Goal: Information Seeking & Learning: Check status

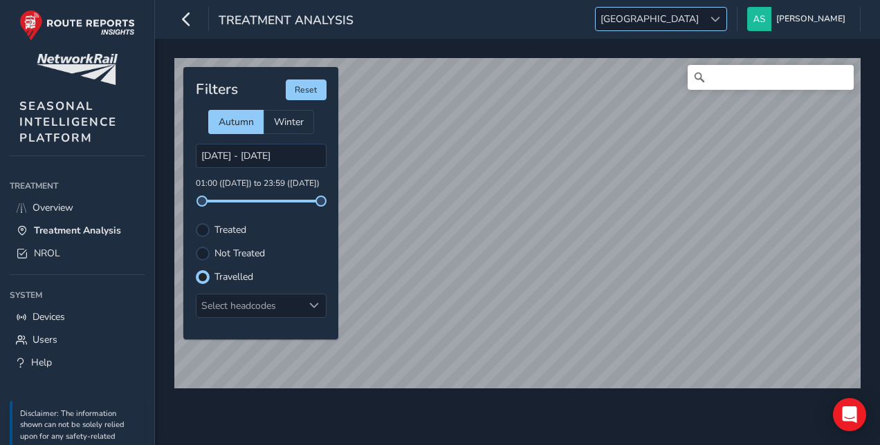
click at [703, 14] on span "[GEOGRAPHIC_DATA]" at bounding box center [650, 19] width 108 height 23
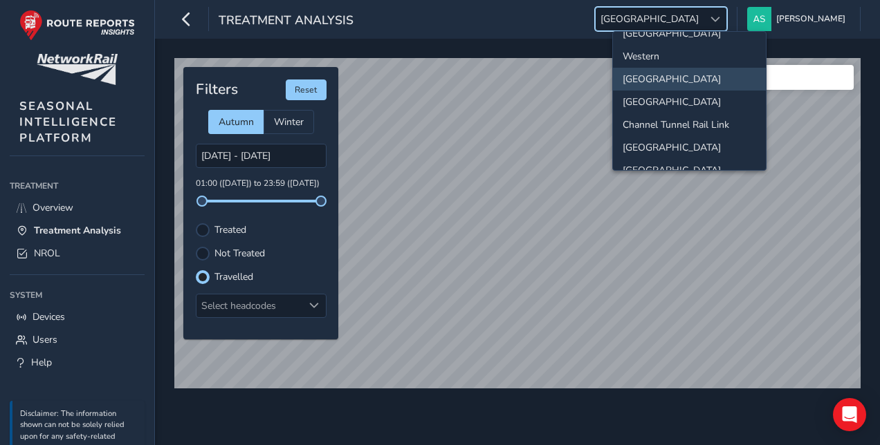
scroll to position [142, 0]
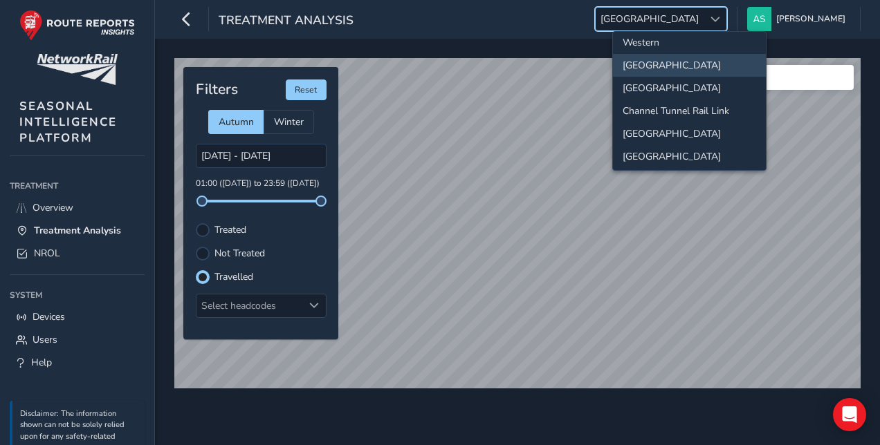
click at [699, 130] on li "[GEOGRAPHIC_DATA]" at bounding box center [689, 133] width 153 height 23
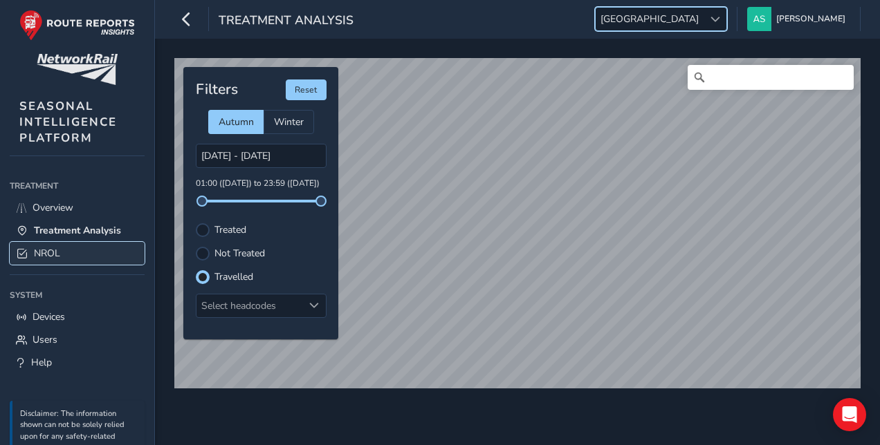
click at [83, 242] on link "NROL" at bounding box center [77, 253] width 135 height 23
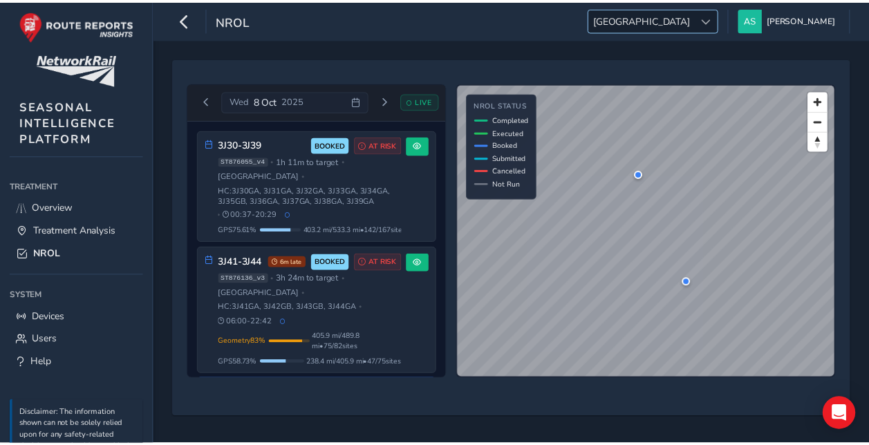
scroll to position [82, 0]
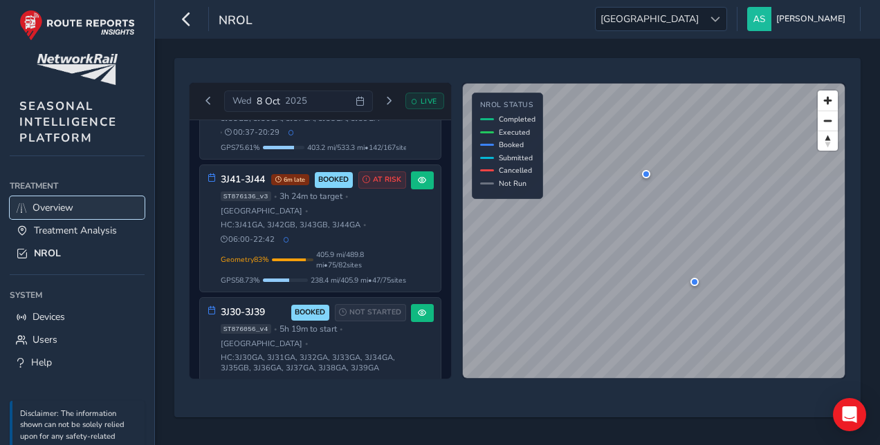
click at [57, 207] on span "Overview" at bounding box center [53, 207] width 41 height 13
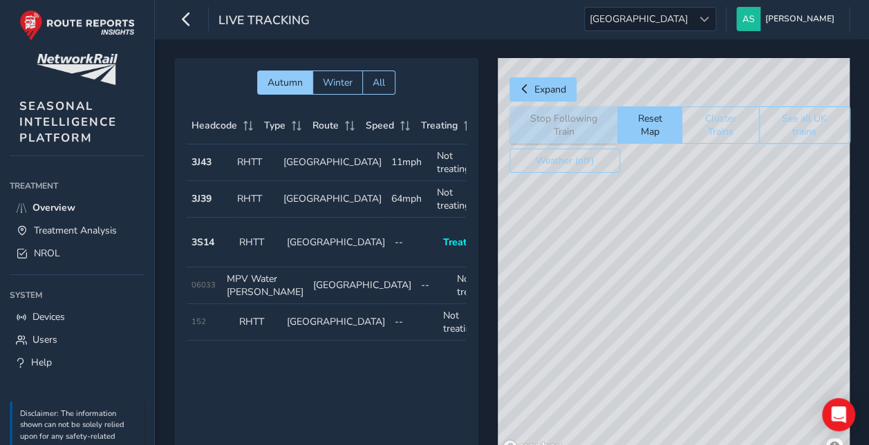
click at [820, 131] on button "See all UK trains" at bounding box center [804, 125] width 91 height 37
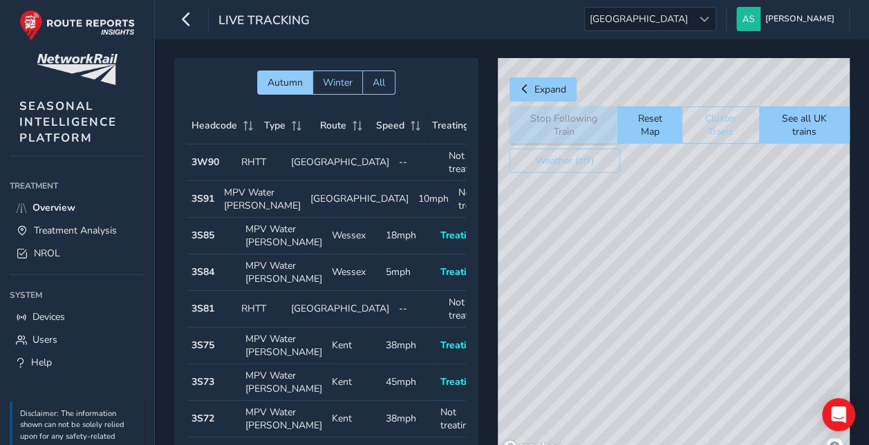
drag, startPoint x: 820, startPoint y: 313, endPoint x: 729, endPoint y: 328, distance: 91.8
click at [729, 328] on div "© Mapbox © OpenStreetMap Improve this map" at bounding box center [674, 258] width 352 height 401
drag, startPoint x: 729, startPoint y: 328, endPoint x: 548, endPoint y: 192, distance: 226.3
click at [548, 192] on div "© Mapbox © OpenStreetMap Improve this map" at bounding box center [674, 258] width 352 height 401
click at [704, 253] on div "© Mapbox © OpenStreetMap Improve this map" at bounding box center [674, 258] width 352 height 401
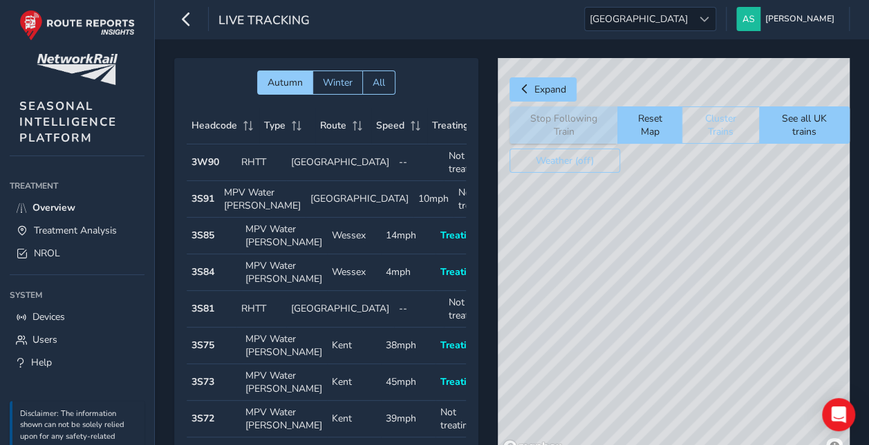
click at [645, 237] on div "© Mapbox © OpenStreetMap Improve this map" at bounding box center [674, 258] width 352 height 401
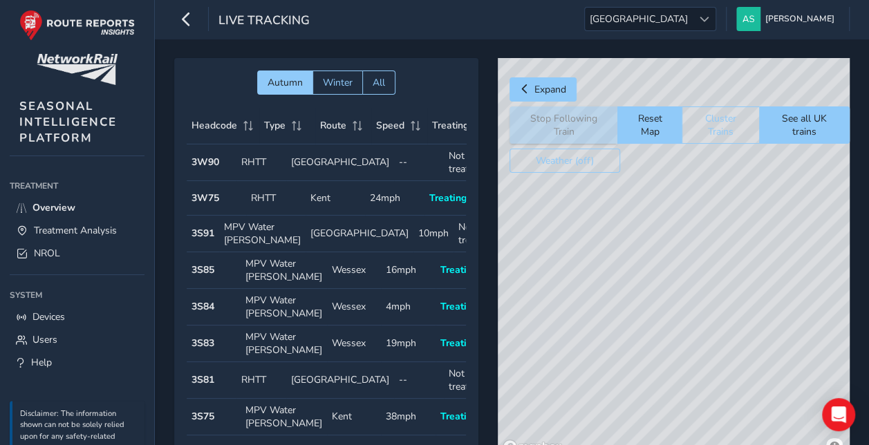
drag, startPoint x: 605, startPoint y: 217, endPoint x: 473, endPoint y: 10, distance: 246.0
click at [670, 246] on div "© Mapbox © OpenStreetMap Improve this map" at bounding box center [674, 258] width 352 height 401
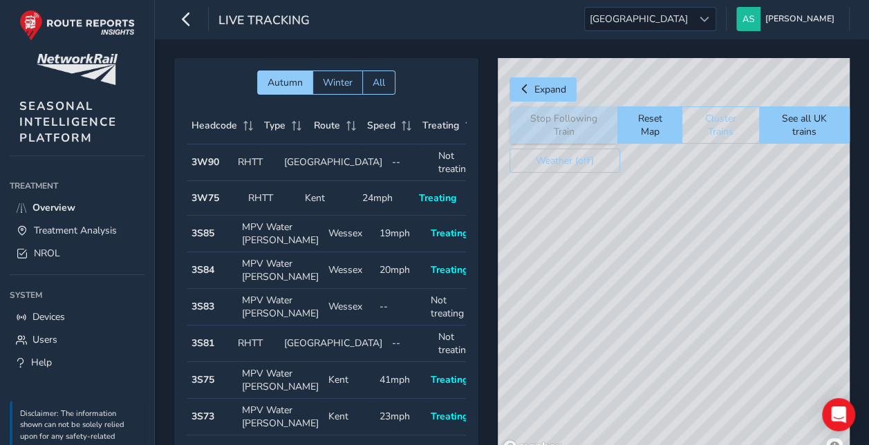
click at [631, 196] on div "© Mapbox © OpenStreetMap Improve this map" at bounding box center [674, 258] width 352 height 401
drag, startPoint x: 768, startPoint y: 279, endPoint x: 682, endPoint y: 304, distance: 89.3
click at [682, 304] on div "© Mapbox © OpenStreetMap Improve this map | © Mapbox © OpenStreetMap Improve th…" at bounding box center [674, 258] width 352 height 401
click at [58, 250] on span "NROL" at bounding box center [47, 253] width 26 height 13
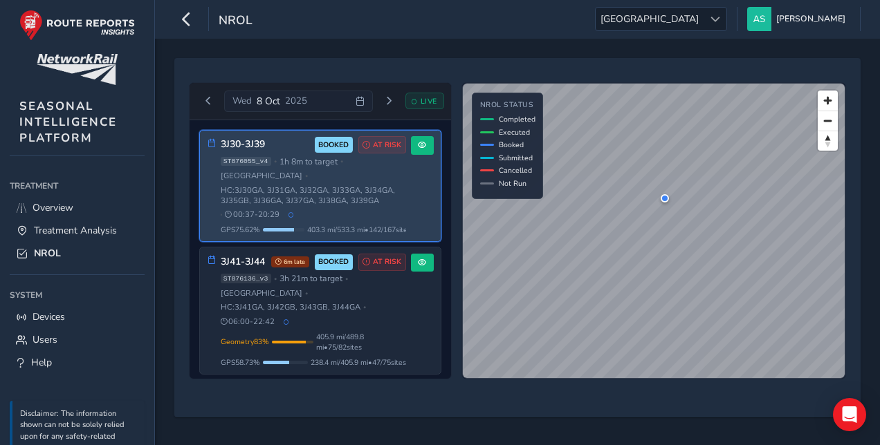
click at [378, 194] on div "ST876055_v4 • 1h 8m to target • [GEOGRAPHIC_DATA] • HC: 3J30GA, 3J31GA, 3J32GA,…" at bounding box center [313, 188] width 185 height 64
click at [427, 141] on button at bounding box center [422, 145] width 23 height 19
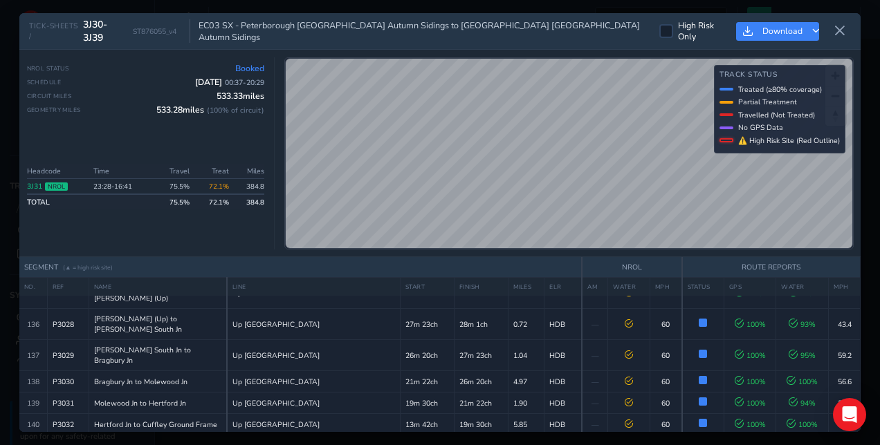
scroll to position [4106, 0]
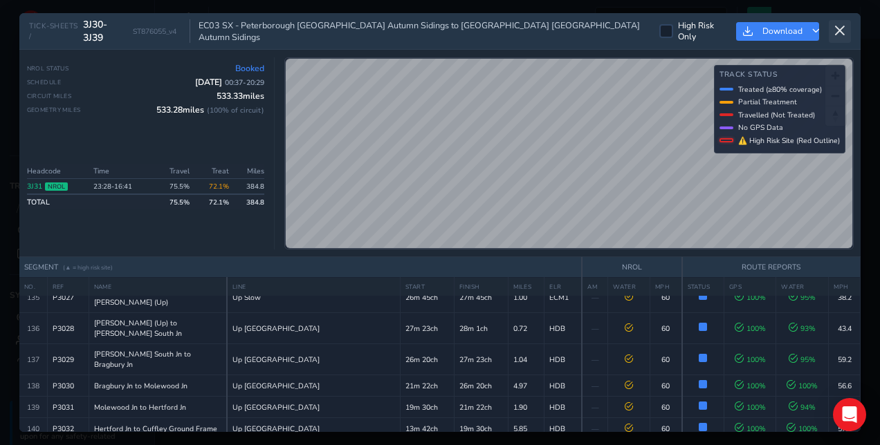
click at [833, 33] on button at bounding box center [840, 31] width 22 height 23
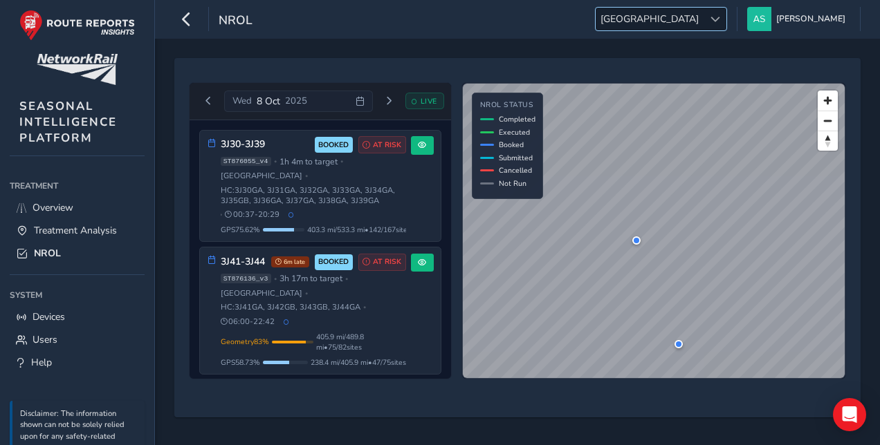
click at [685, 24] on span "[GEOGRAPHIC_DATA]" at bounding box center [650, 19] width 108 height 23
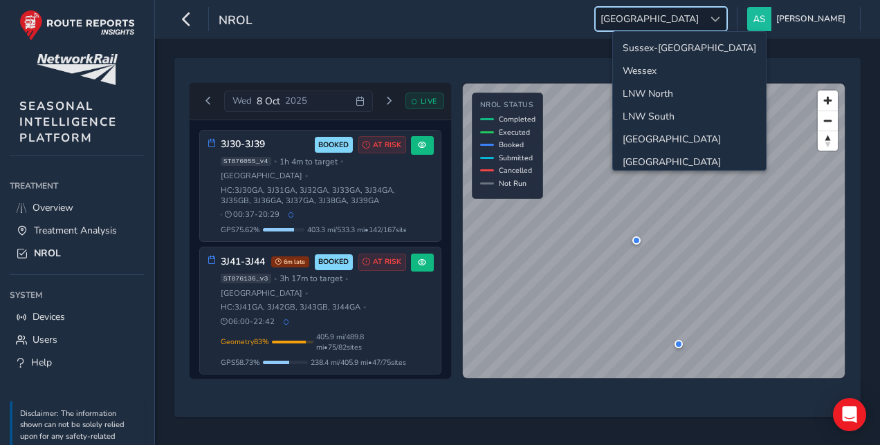
scroll to position [115, 0]
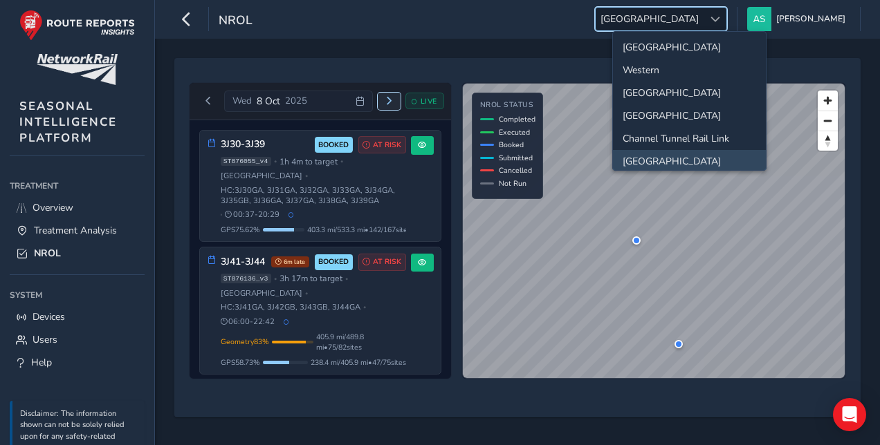
click at [385, 102] on span "Next day" at bounding box center [389, 101] width 8 height 8
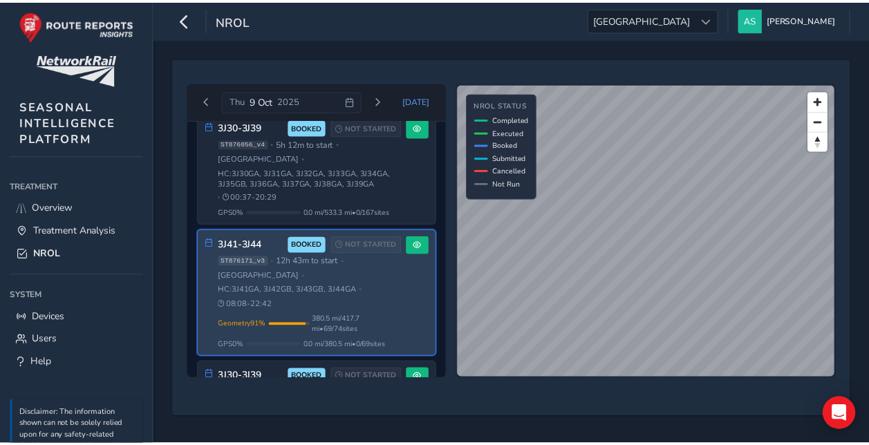
scroll to position [16, 0]
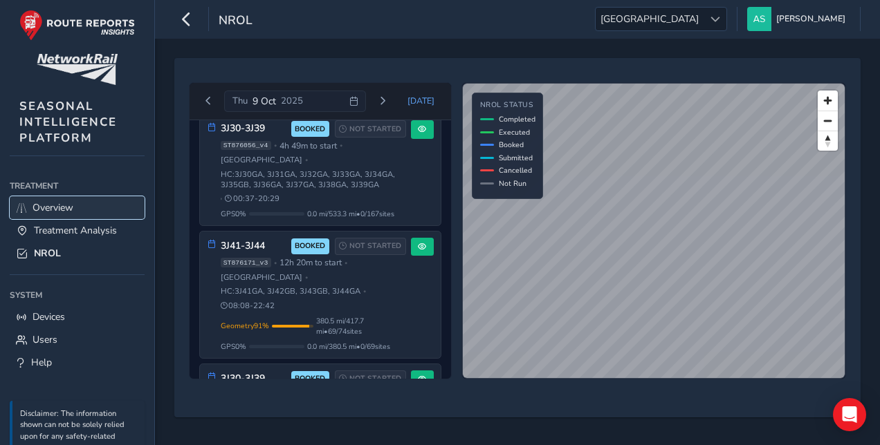
click at [63, 207] on span "Overview" at bounding box center [53, 207] width 41 height 13
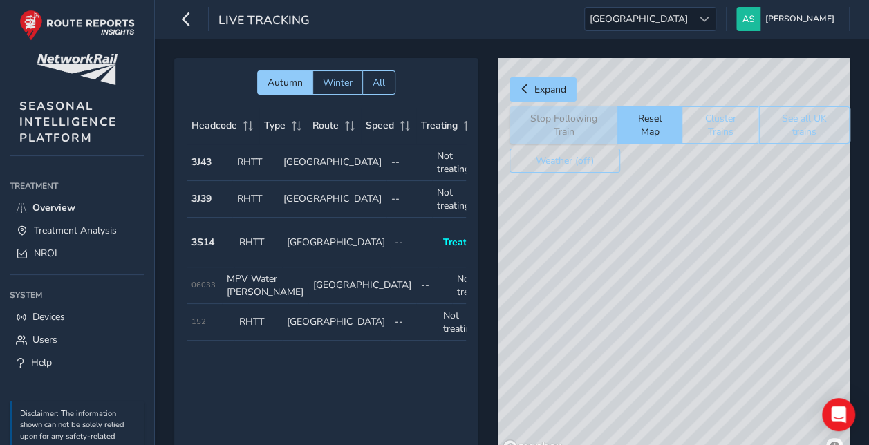
click at [781, 113] on button "See all UK trains" at bounding box center [804, 125] width 91 height 37
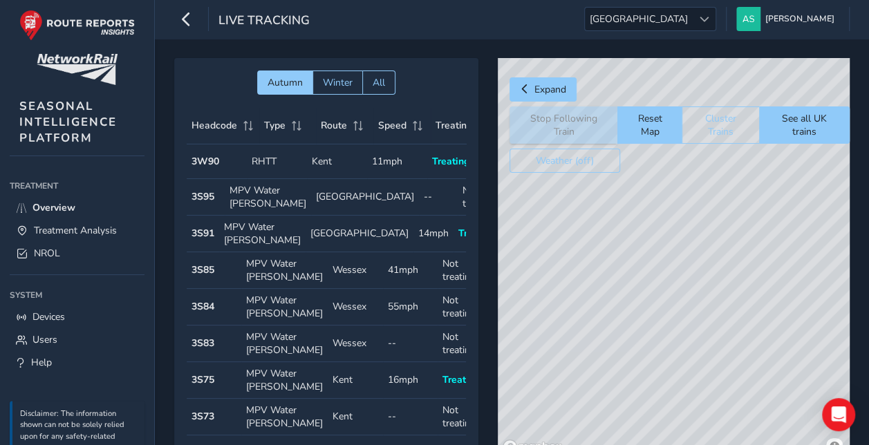
drag, startPoint x: 776, startPoint y: 306, endPoint x: 654, endPoint y: 272, distance: 126.4
click at [654, 272] on div "© Mapbox © OpenStreetMap Improve this map" at bounding box center [674, 258] width 352 height 401
click at [703, 288] on div "© Mapbox © OpenStreetMap Improve this map" at bounding box center [674, 258] width 352 height 401
click at [544, 91] on span "Expand" at bounding box center [551, 89] width 32 height 13
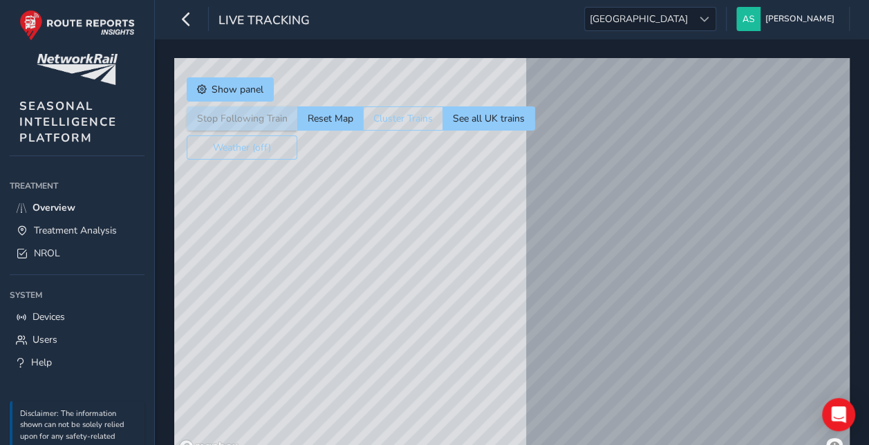
drag, startPoint x: 499, startPoint y: 301, endPoint x: 521, endPoint y: 102, distance: 200.3
click at [512, 274] on div "© Mapbox © OpenStreetMap Improve this map" at bounding box center [512, 258] width 676 height 401
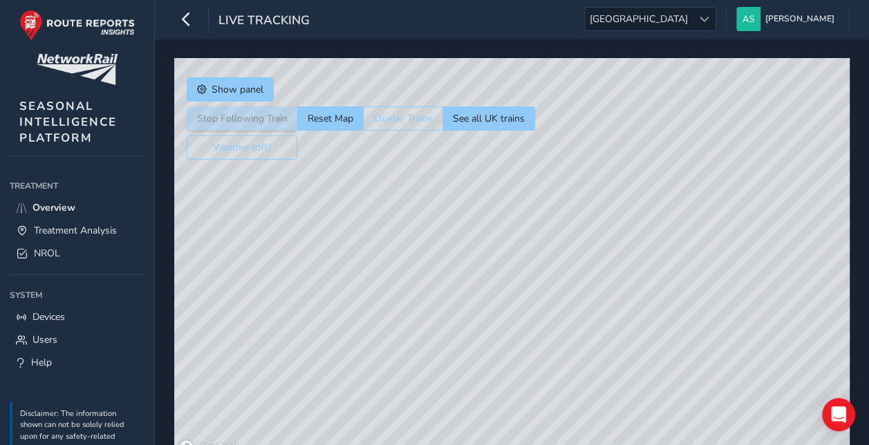
drag, startPoint x: 722, startPoint y: 268, endPoint x: 700, endPoint y: 183, distance: 88.6
click at [700, 183] on div "© Mapbox © OpenStreetMap Improve this map" at bounding box center [512, 258] width 676 height 401
drag, startPoint x: 672, startPoint y: 243, endPoint x: 690, endPoint y: 191, distance: 55.3
click at [690, 191] on div "© Mapbox © OpenStreetMap Improve this map" at bounding box center [512, 258] width 676 height 401
click at [671, 273] on div "© Mapbox © OpenStreetMap Improve this map" at bounding box center [512, 258] width 676 height 401
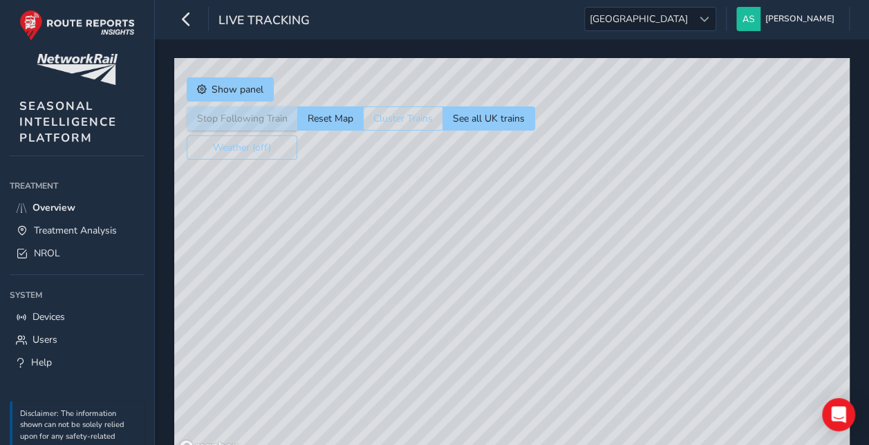
drag, startPoint x: 745, startPoint y: 331, endPoint x: 686, endPoint y: 243, distance: 105.1
click at [686, 243] on div "© Mapbox © OpenStreetMap Improve this map" at bounding box center [512, 258] width 676 height 401
drag, startPoint x: 624, startPoint y: 273, endPoint x: 620, endPoint y: 230, distance: 42.3
click at [620, 230] on div "© Mapbox © OpenStreetMap Improve this map" at bounding box center [512, 258] width 676 height 401
drag, startPoint x: 622, startPoint y: 262, endPoint x: 637, endPoint y: 179, distance: 84.4
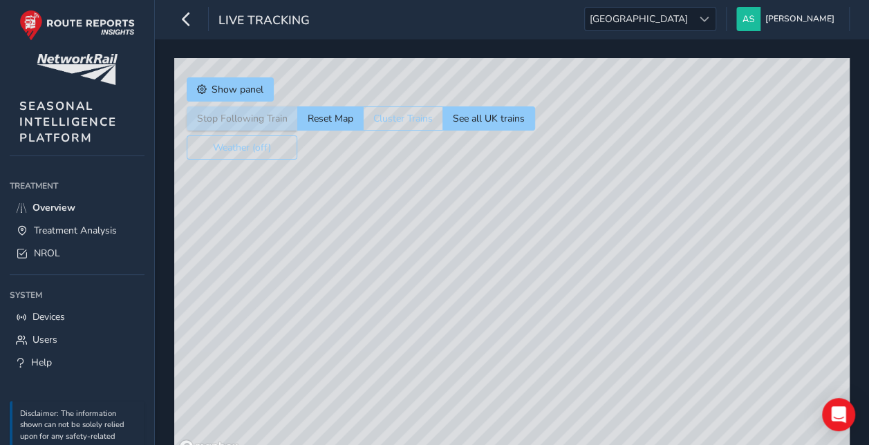
click at [637, 179] on div "© Mapbox © OpenStreetMap Improve this map" at bounding box center [512, 258] width 676 height 401
drag, startPoint x: 618, startPoint y: 298, endPoint x: 618, endPoint y: 190, distance: 108.6
click at [618, 190] on div "© Mapbox © OpenStreetMap Improve this map" at bounding box center [512, 258] width 676 height 401
drag, startPoint x: 599, startPoint y: 328, endPoint x: 602, endPoint y: 233, distance: 94.8
click at [602, 233] on div "© Mapbox © OpenStreetMap Improve this map" at bounding box center [512, 258] width 676 height 401
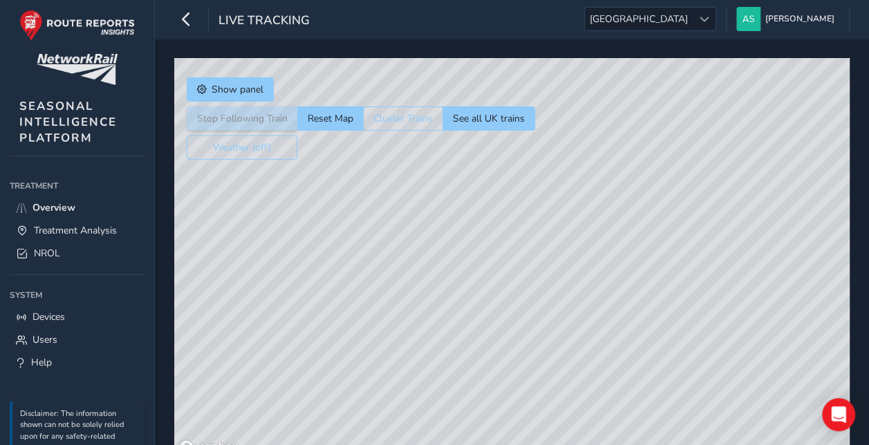
click at [561, 264] on div "© Mapbox © OpenStreetMap Improve this map | © Mapbox © OpenStreetMap Improve th…" at bounding box center [512, 258] width 676 height 401
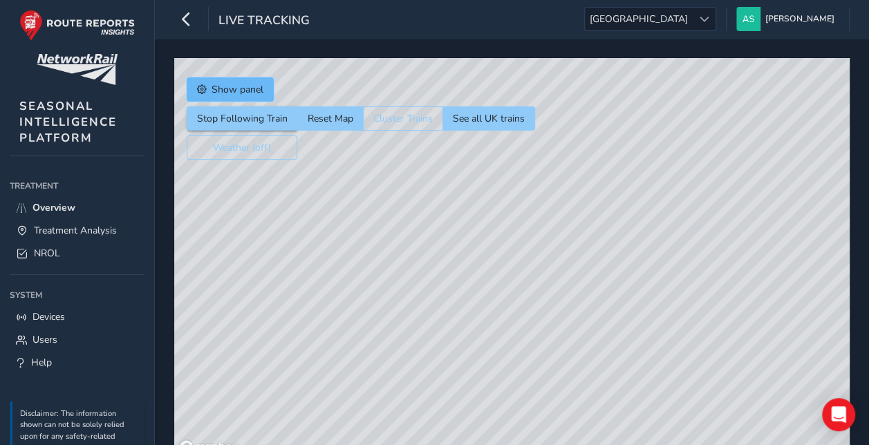
click at [252, 91] on span "Show panel" at bounding box center [238, 89] width 52 height 13
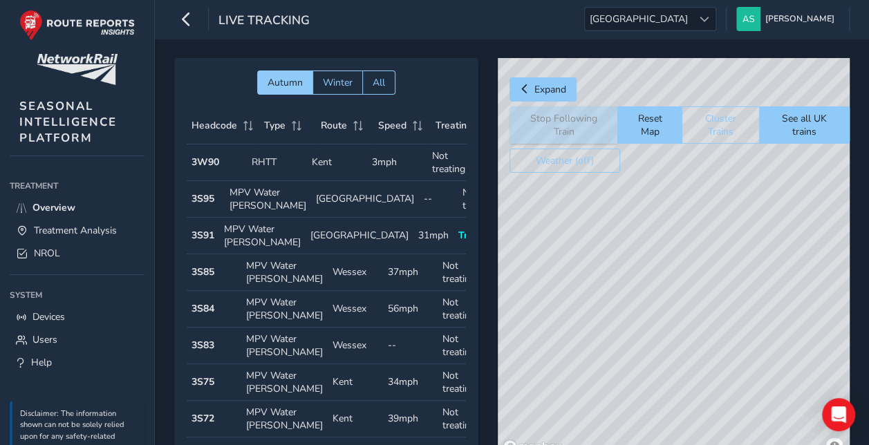
drag, startPoint x: 763, startPoint y: 180, endPoint x: 461, endPoint y: 410, distance: 379.5
click at [696, 190] on div "© Mapbox © OpenStreetMap Improve this map | © Mapbox © OpenStreetMap Improve th…" at bounding box center [674, 258] width 352 height 401
click at [583, 263] on div "© Mapbox © OpenStreetMap Improve this map | © Mapbox © OpenStreetMap Improve th…" at bounding box center [674, 258] width 352 height 401
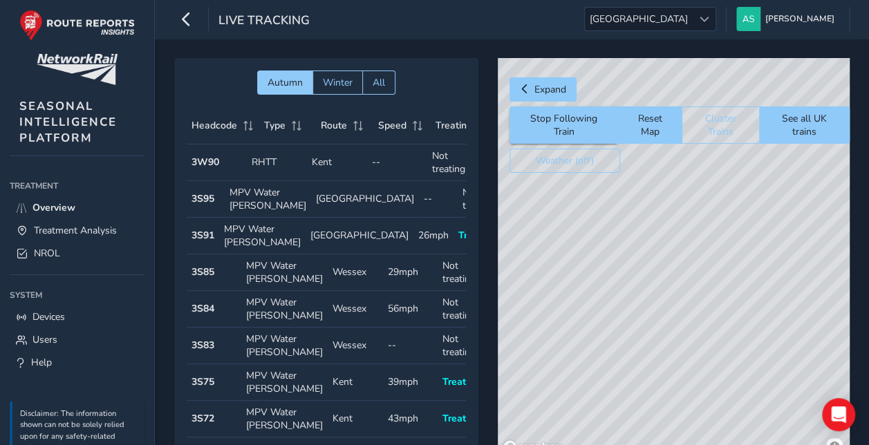
click at [583, 263] on div "© Mapbox © OpenStreetMap Improve this map | © Mapbox © OpenStreetMap Improve th…" at bounding box center [674, 258] width 352 height 401
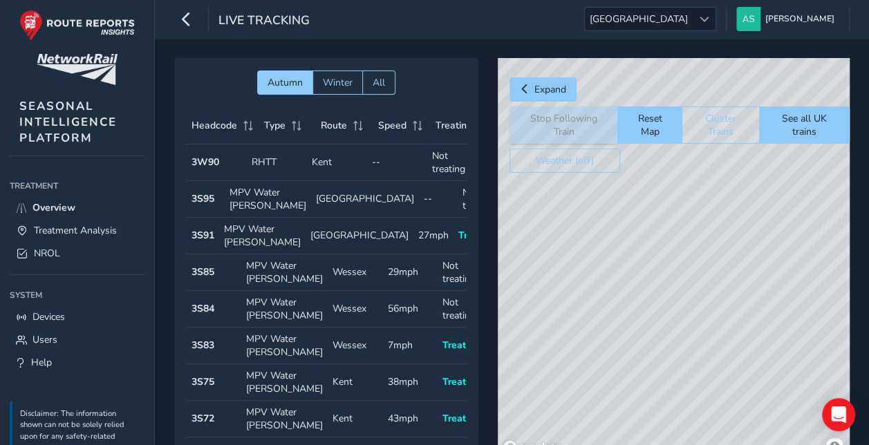
drag, startPoint x: 608, startPoint y: 261, endPoint x: 709, endPoint y: 258, distance: 101.0
click at [709, 258] on div "© Mapbox © OpenStreetMap Improve this map | © Mapbox © OpenStreetMap Improve th…" at bounding box center [674, 258] width 352 height 401
click at [722, 194] on div "© Mapbox © OpenStreetMap Improve this map | © Mapbox © OpenStreetMap Improve th…" at bounding box center [674, 258] width 352 height 401
click at [607, 277] on div "© Mapbox © OpenStreetMap Improve this map | © Mapbox © OpenStreetMap Improve th…" at bounding box center [674, 258] width 352 height 401
